Goal: Book appointment/travel/reservation

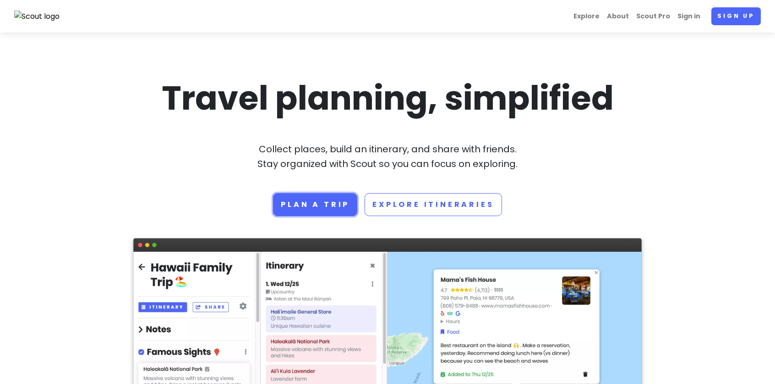
click at [345, 196] on link "Plan a trip" at bounding box center [315, 204] width 84 height 23
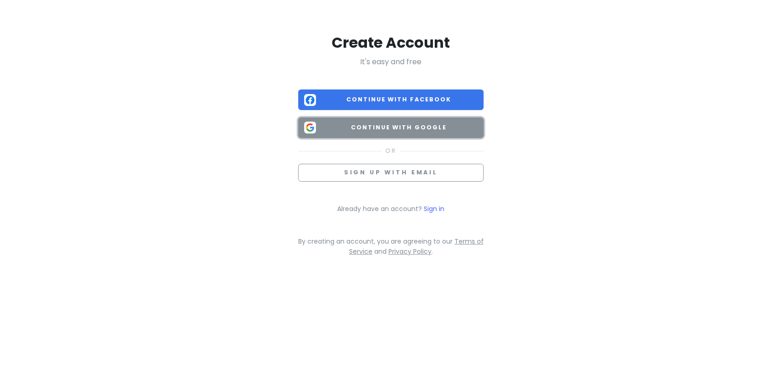
click at [386, 126] on span "Continue with Google" at bounding box center [399, 127] width 158 height 9
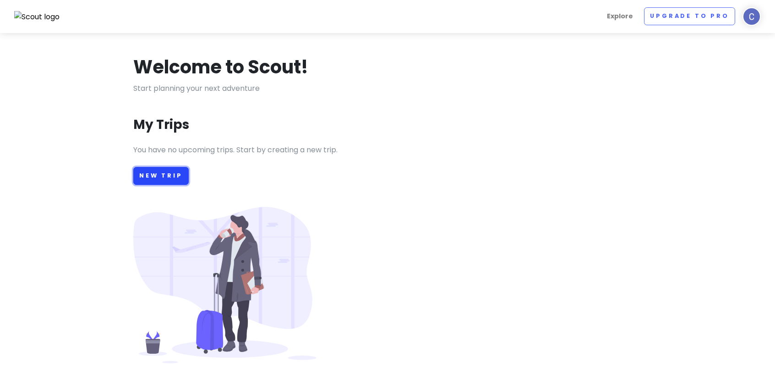
click at [171, 170] on link "New Trip" at bounding box center [160, 176] width 55 height 18
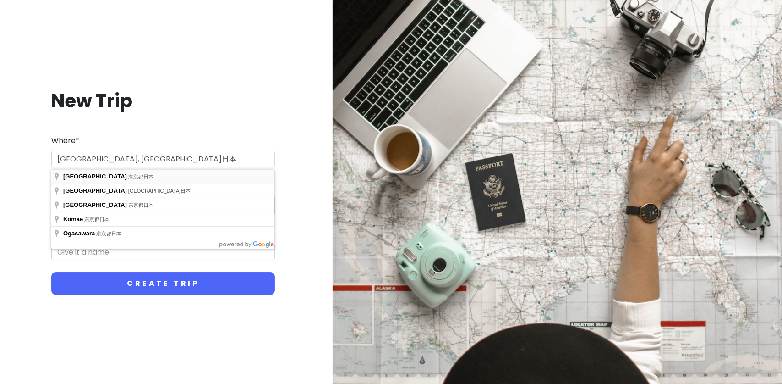
type input "日本东京都东京"
type input "东京 Trip"
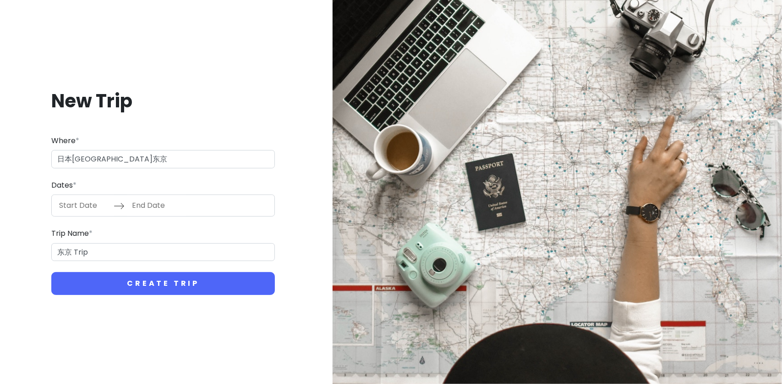
click at [98, 204] on input "Start Date" at bounding box center [84, 205] width 60 height 21
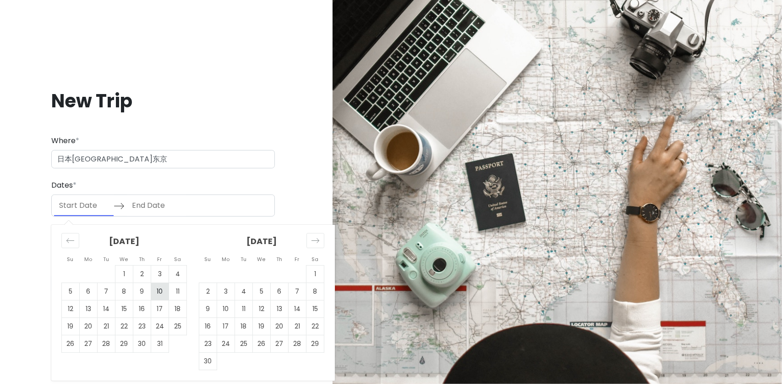
click at [160, 295] on td "10" at bounding box center [160, 291] width 18 height 17
type input "10/10/2025"
click at [85, 307] on td "13" at bounding box center [89, 308] width 18 height 17
type input "10/13/2025"
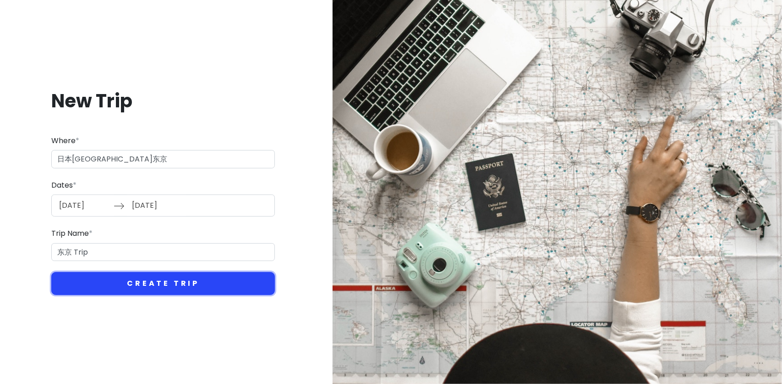
click at [141, 282] on button "Create Trip" at bounding box center [163, 283] width 224 height 23
